Goal: Information Seeking & Learning: Learn about a topic

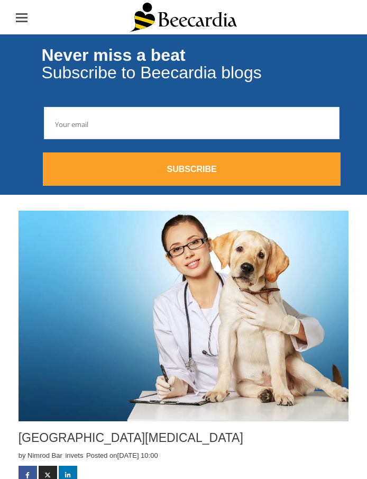
click at [114, 121] on input "text" at bounding box center [191, 123] width 295 height 32
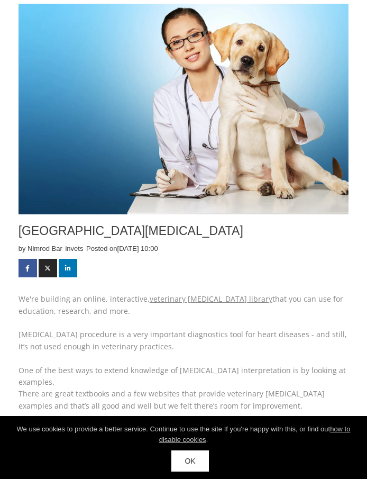
scroll to position [208, 0]
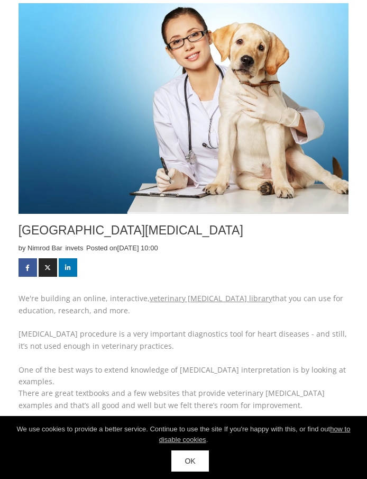
click at [184, 302] on link "veterinary ECG library" at bounding box center [211, 298] width 123 height 10
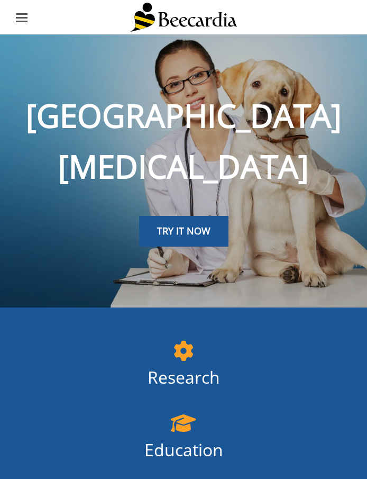
click at [167, 227] on span "TRY IT NOW" at bounding box center [183, 230] width 53 height 13
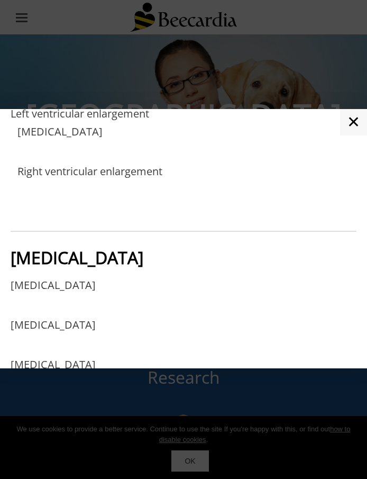
scroll to position [509, 0]
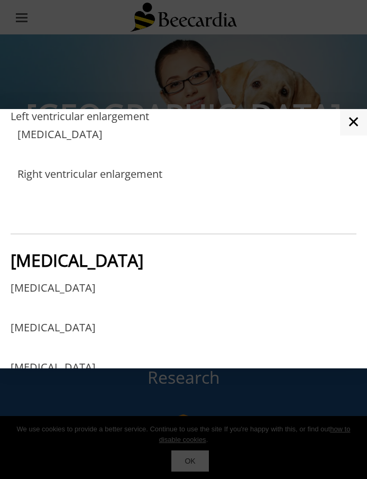
click at [53, 303] on link "Atrial fibrillation" at bounding box center [53, 299] width 85 height 34
click at [56, 336] on link "Atrial flutter" at bounding box center [53, 339] width 85 height 34
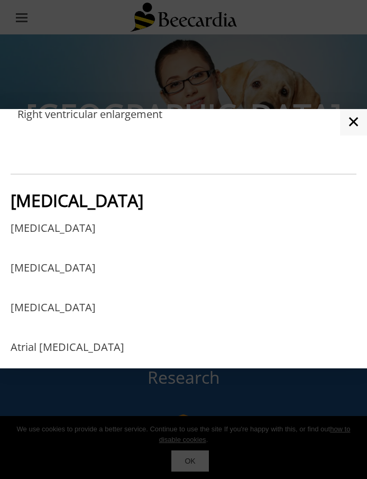
scroll to position [573, 0]
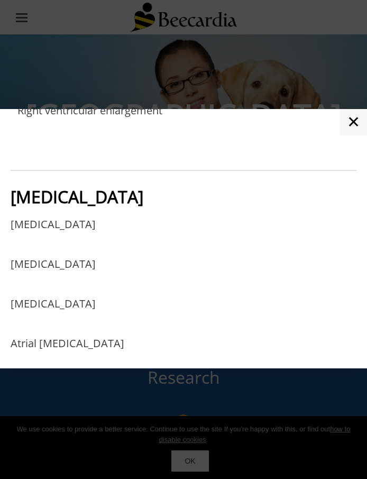
click at [59, 308] on link "Atrial premature complexes" at bounding box center [53, 315] width 85 height 34
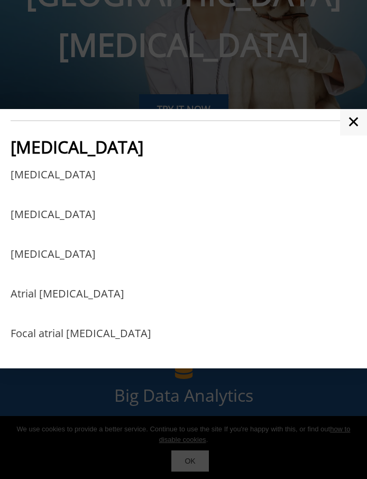
scroll to position [619, 0]
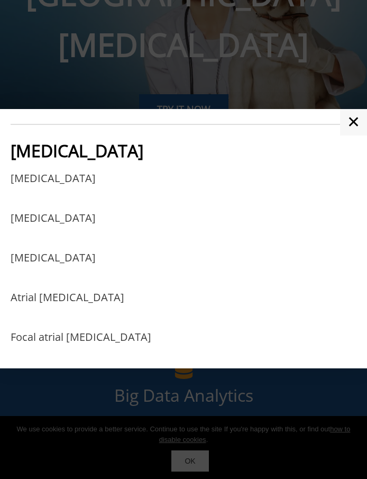
drag, startPoint x: 49, startPoint y: 337, endPoint x: 36, endPoint y: 338, distance: 12.7
click at [36, 338] on link "Focal atrial tachycardia" at bounding box center [81, 348] width 141 height 34
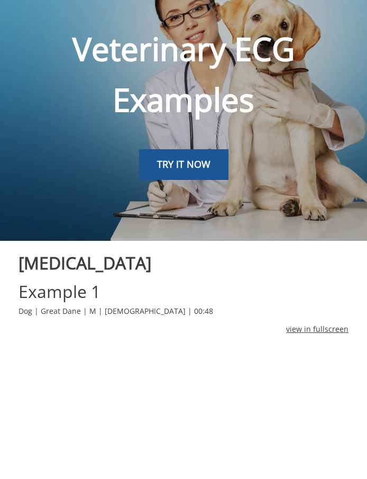
scroll to position [253, 0]
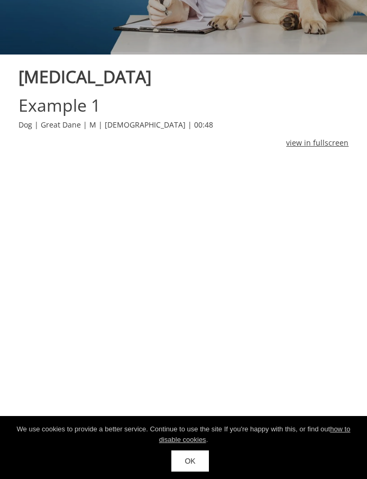
click at [198, 460] on link "OK" at bounding box center [190, 460] width 37 height 21
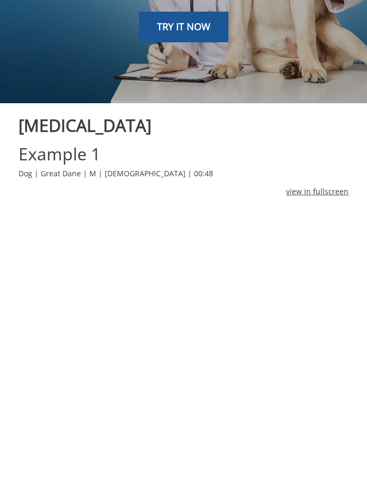
scroll to position [205, 0]
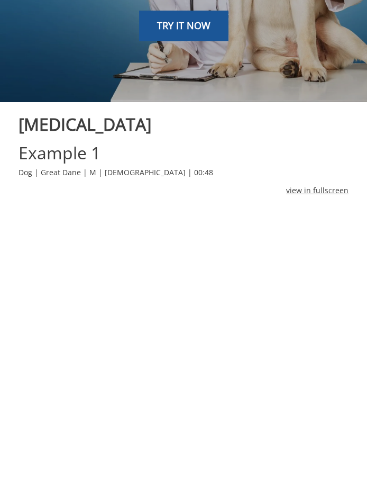
click at [297, 189] on link "view in fullscreen" at bounding box center [317, 191] width 62 height 12
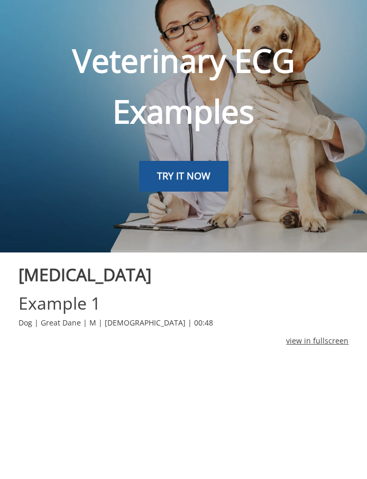
scroll to position [0, 0]
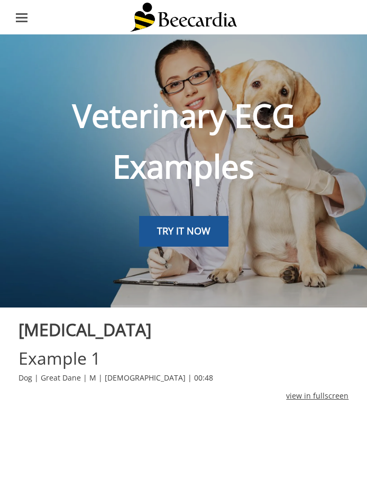
click at [28, 16] on ul at bounding box center [22, 17] width 22 height 22
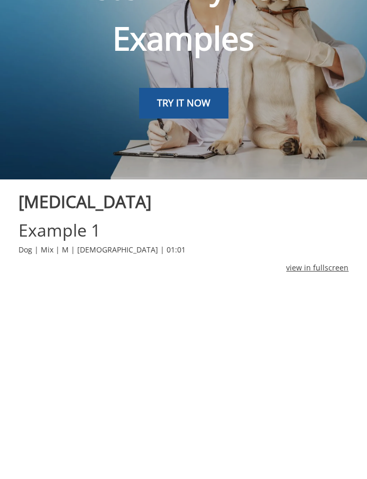
scroll to position [68, 0]
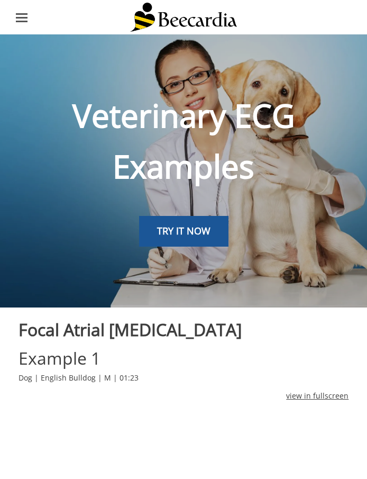
click at [167, 158] on span "Veterinary ECG Examples" at bounding box center [184, 141] width 223 height 94
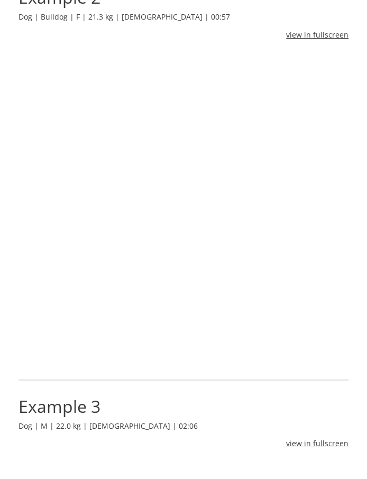
scroll to position [768, 0]
